Goal: Task Accomplishment & Management: Manage account settings

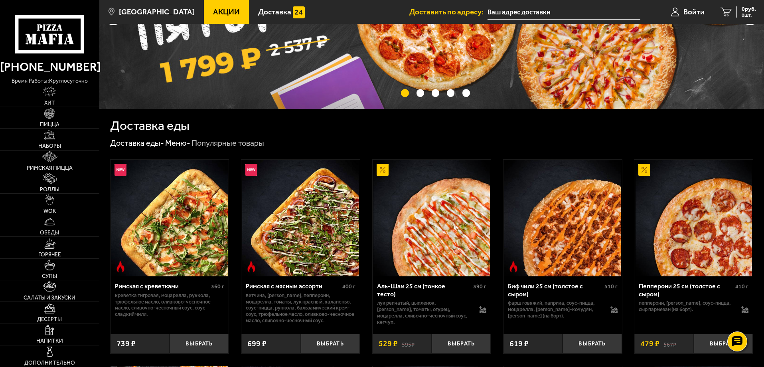
scroll to position [120, 0]
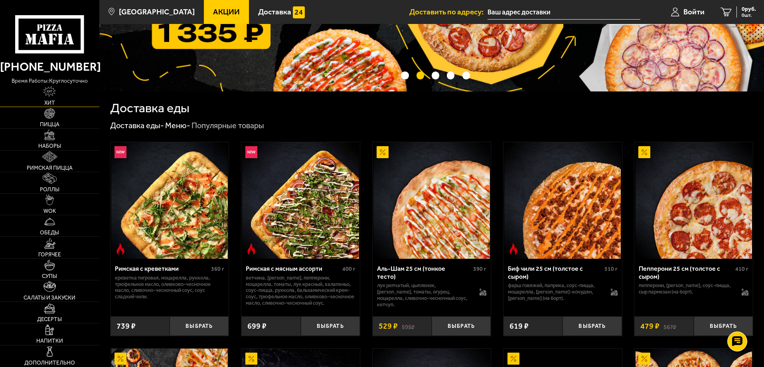
click at [42, 94] on link "Хит" at bounding box center [49, 95] width 99 height 21
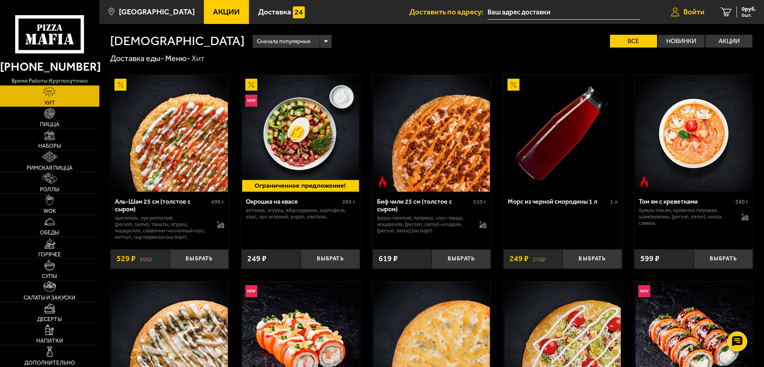
click at [682, 10] on link "Войти" at bounding box center [687, 12] width 49 height 24
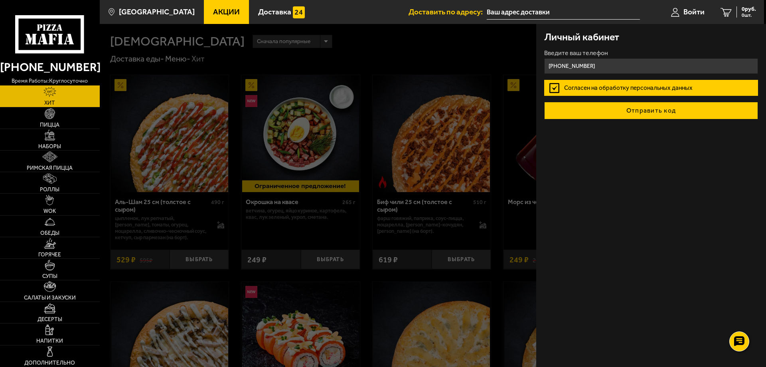
type input "[PHONE_NUMBER]"
click at [637, 109] on button "Отправить код" at bounding box center [651, 111] width 214 height 18
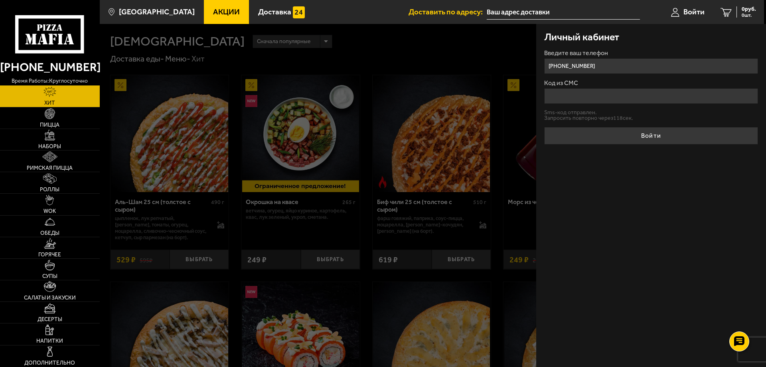
click at [625, 98] on input "Код из СМС" at bounding box center [651, 96] width 214 height 16
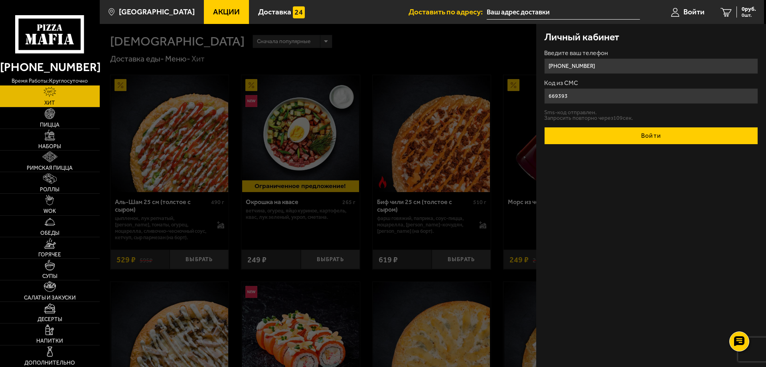
type input "669393"
click at [641, 140] on button "Войти" at bounding box center [651, 136] width 214 height 18
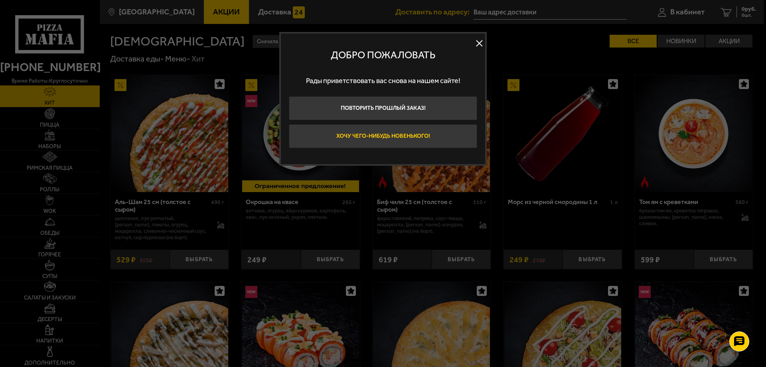
click at [434, 136] on button "Хочу чего-нибудь новенького!" at bounding box center [383, 136] width 188 height 24
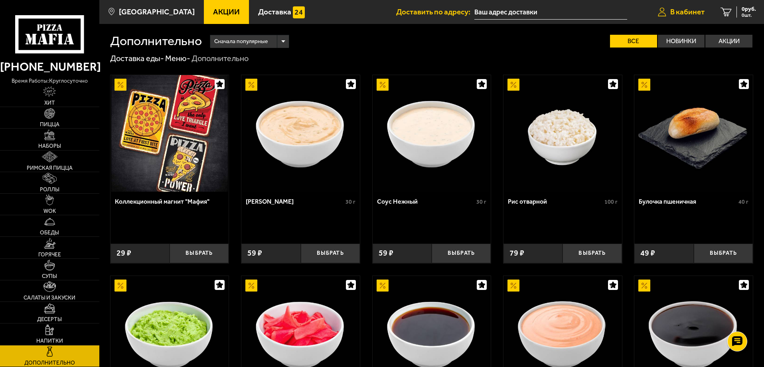
click at [686, 12] on span "В кабинет" at bounding box center [687, 12] width 34 height 8
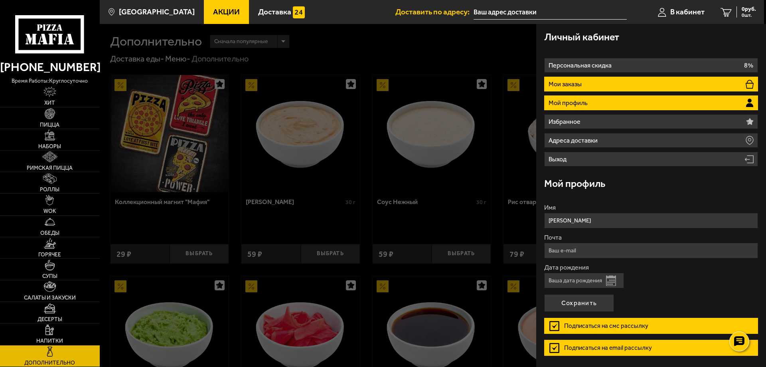
click at [624, 79] on li "Мои заказы" at bounding box center [651, 84] width 214 height 15
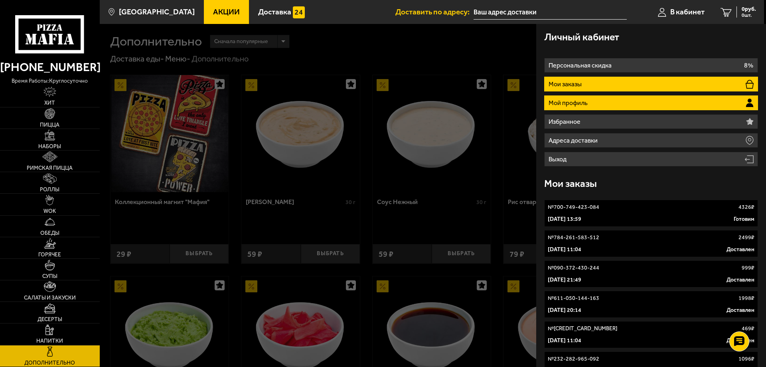
click at [592, 103] on li "Мой профиль" at bounding box center [651, 102] width 214 height 15
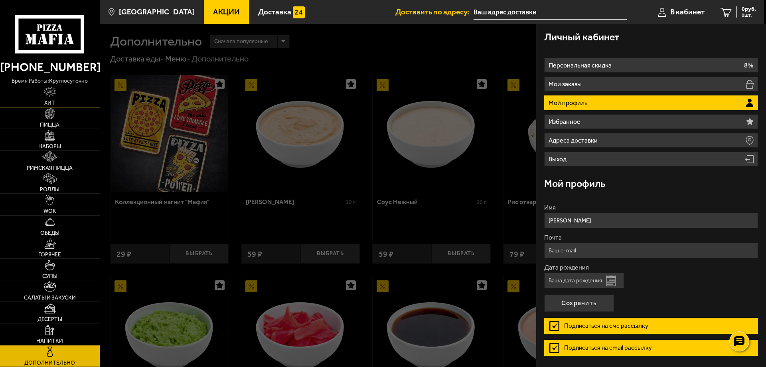
click at [49, 92] on img at bounding box center [49, 92] width 13 height 11
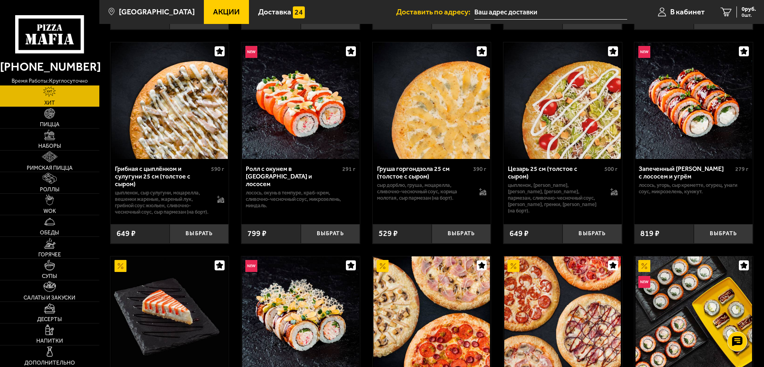
scroll to position [239, 0]
click at [469, 237] on button "Выбрать" at bounding box center [461, 233] width 59 height 20
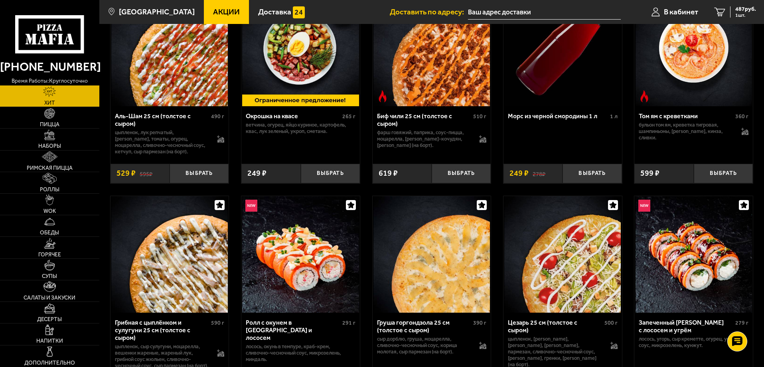
scroll to position [0, 0]
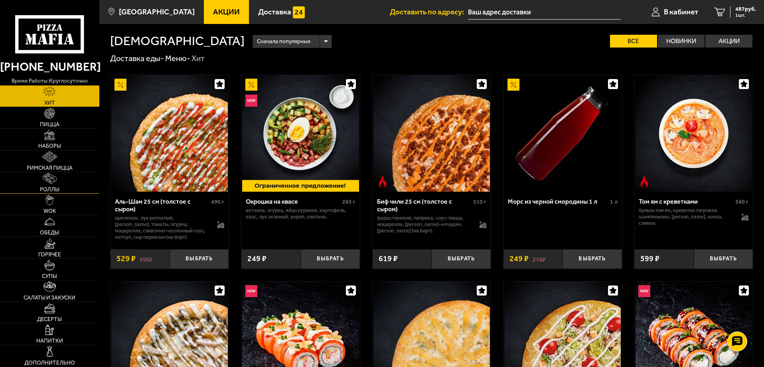
click at [53, 178] on img at bounding box center [50, 178] width 14 height 11
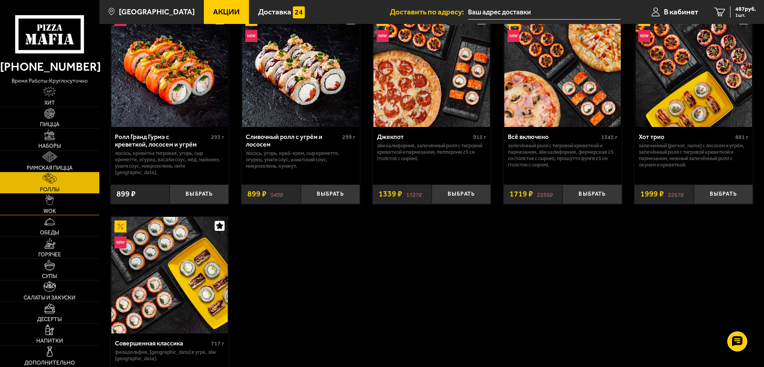
scroll to position [479, 0]
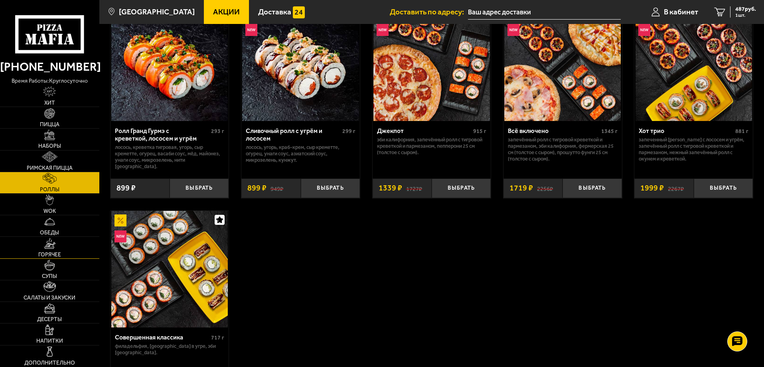
click at [51, 246] on img at bounding box center [50, 243] width 12 height 11
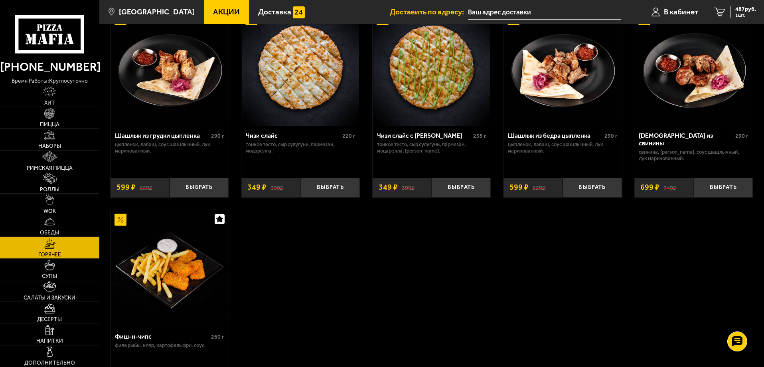
scroll to position [519, 0]
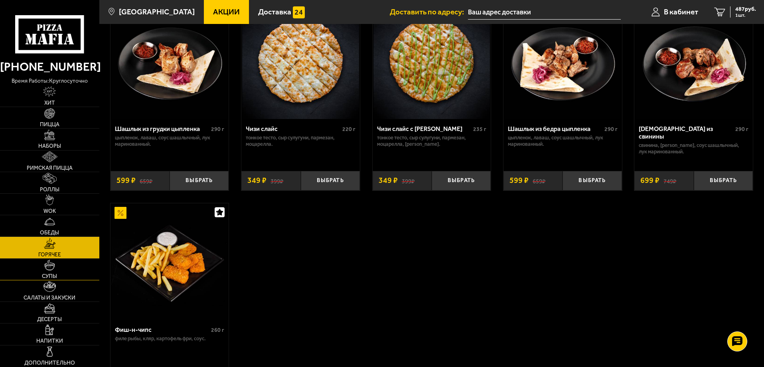
click at [50, 270] on img at bounding box center [49, 264] width 11 height 11
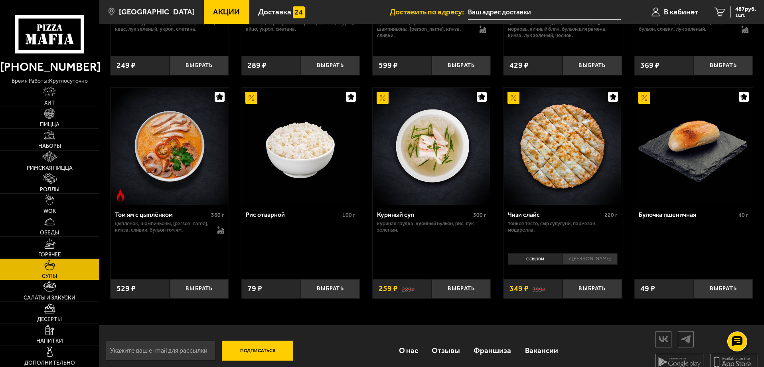
scroll to position [290, 0]
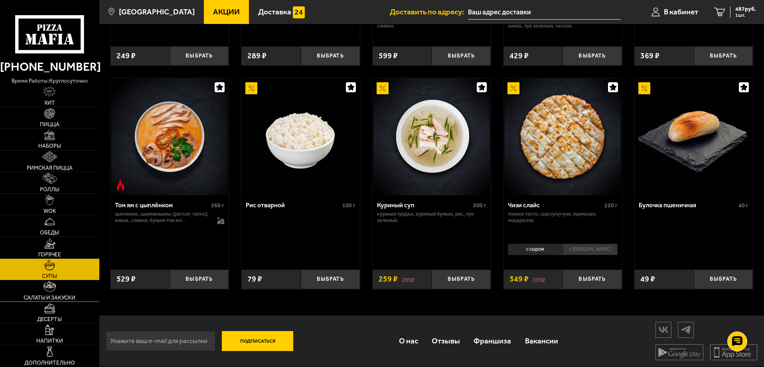
click at [50, 289] on img at bounding box center [49, 286] width 12 height 11
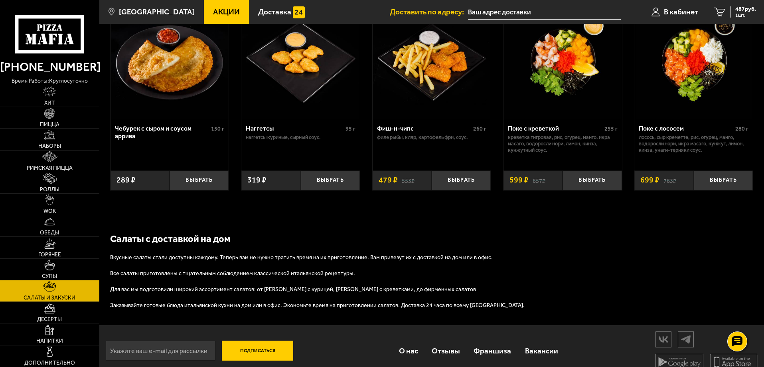
scroll to position [531, 0]
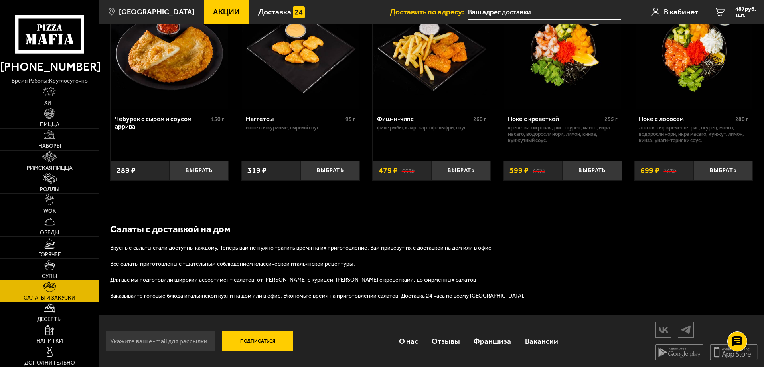
click at [61, 310] on link "Десерты" at bounding box center [49, 312] width 99 height 21
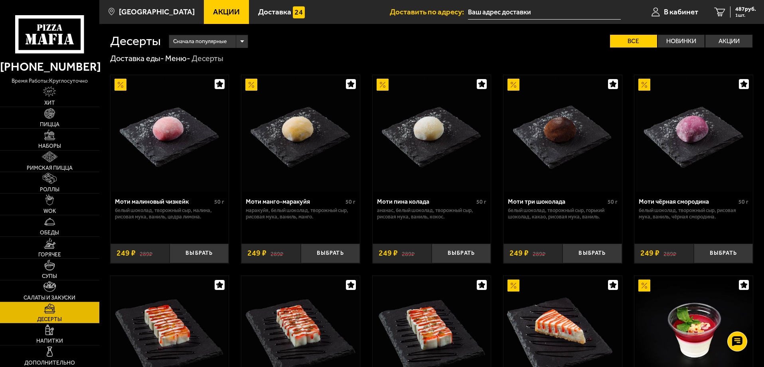
scroll to position [200, 0]
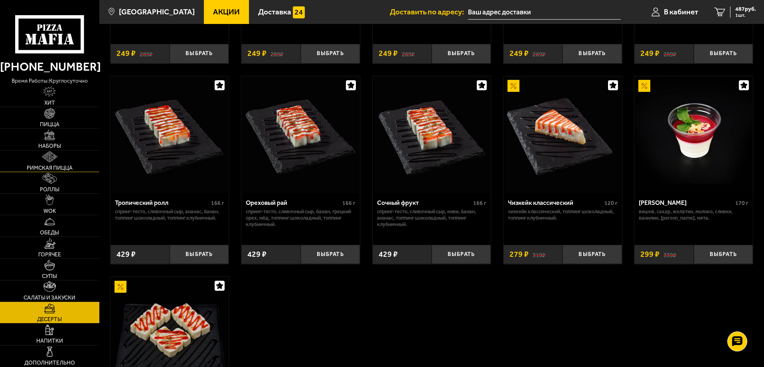
click at [55, 168] on span "Римская пицца" at bounding box center [50, 168] width 46 height 6
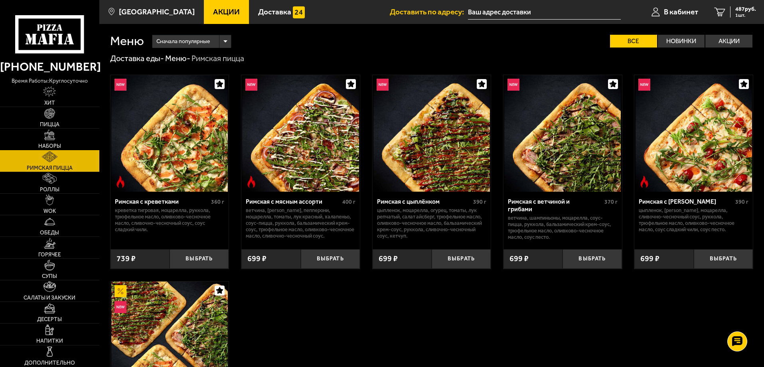
click at [53, 140] on link "Наборы" at bounding box center [49, 138] width 99 height 21
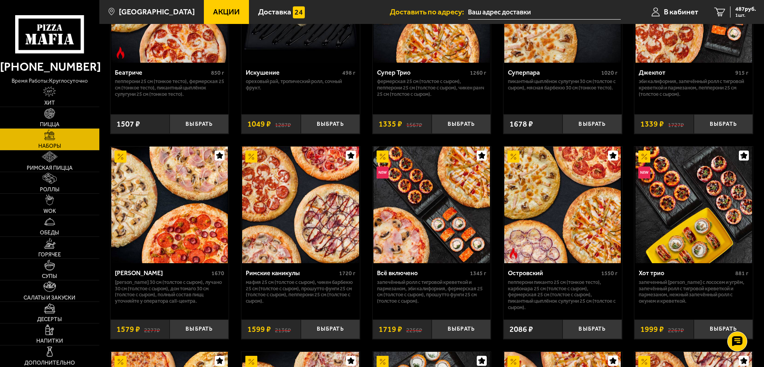
scroll to position [559, 0]
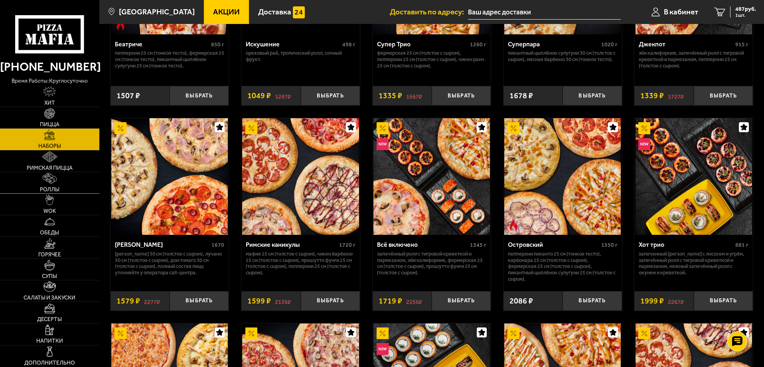
click at [45, 178] on img at bounding box center [50, 178] width 14 height 11
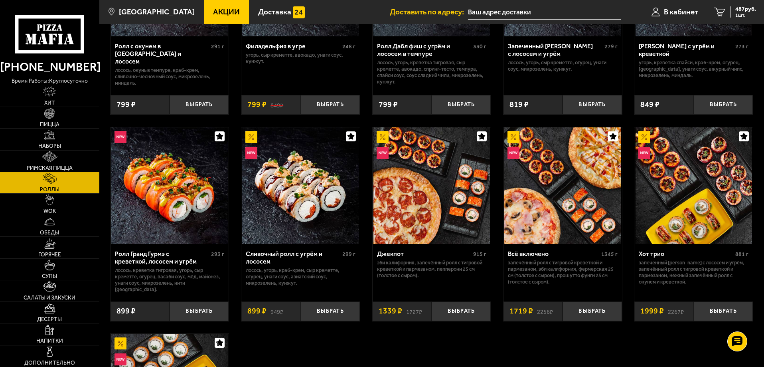
scroll to position [359, 0]
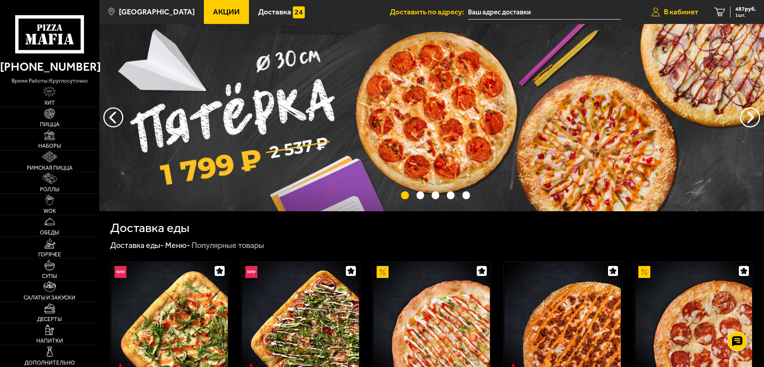
click at [681, 12] on span "В кабинет" at bounding box center [681, 12] width 34 height 8
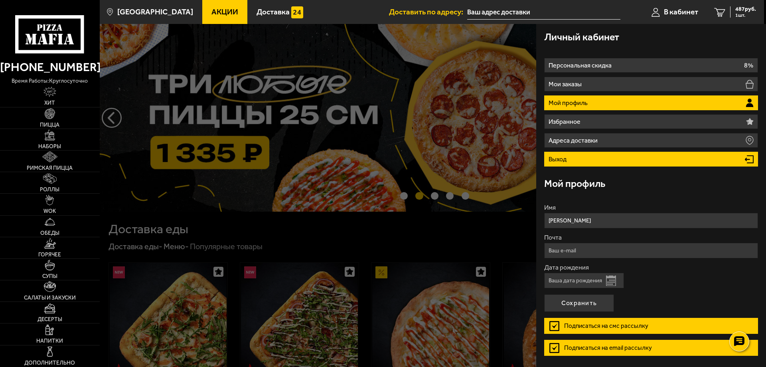
click at [593, 159] on li "Выход" at bounding box center [651, 159] width 214 height 15
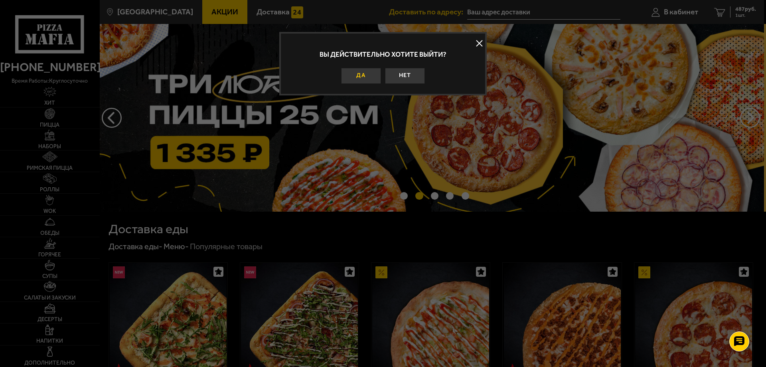
click at [359, 75] on button "Да" at bounding box center [361, 76] width 40 height 16
